Goal: Find specific page/section: Find specific page/section

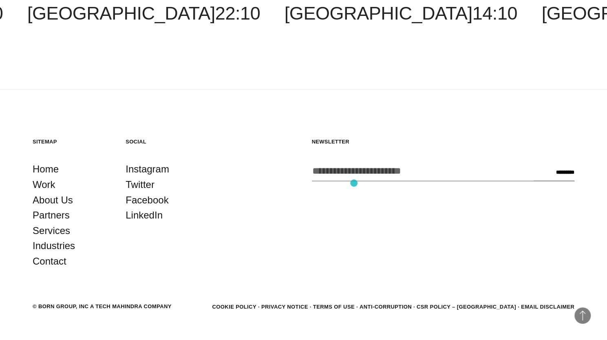
scroll to position [2401, 0]
click at [60, 203] on link "About Us" at bounding box center [53, 199] width 40 height 15
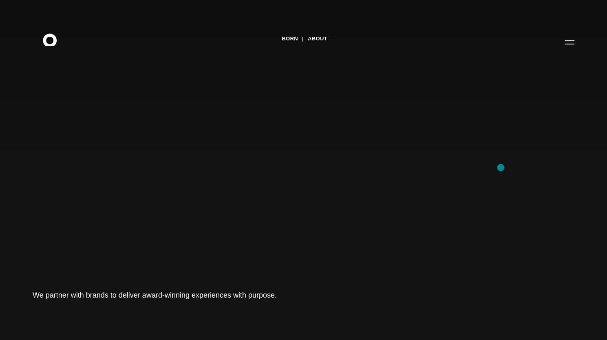
click at [57, 56] on icon at bounding box center [61, 61] width 9 height 11
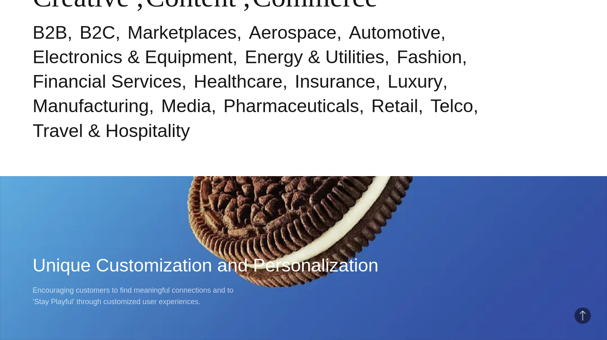
scroll to position [502, 0]
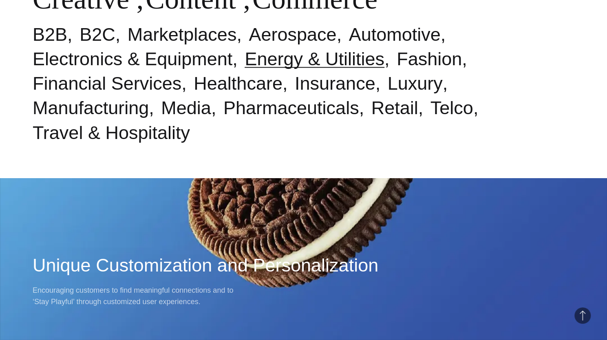
click at [283, 69] on link "Energy & Utilities" at bounding box center [315, 59] width 140 height 21
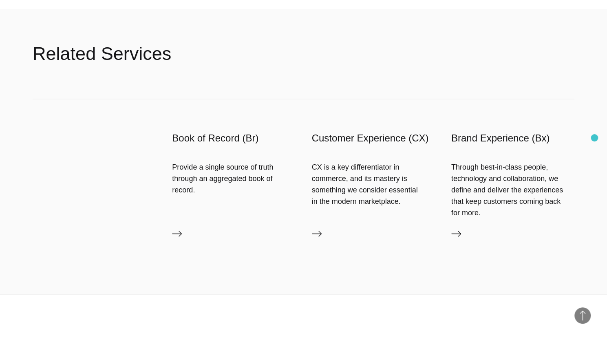
scroll to position [2468, 0]
